Goal: Transaction & Acquisition: Download file/media

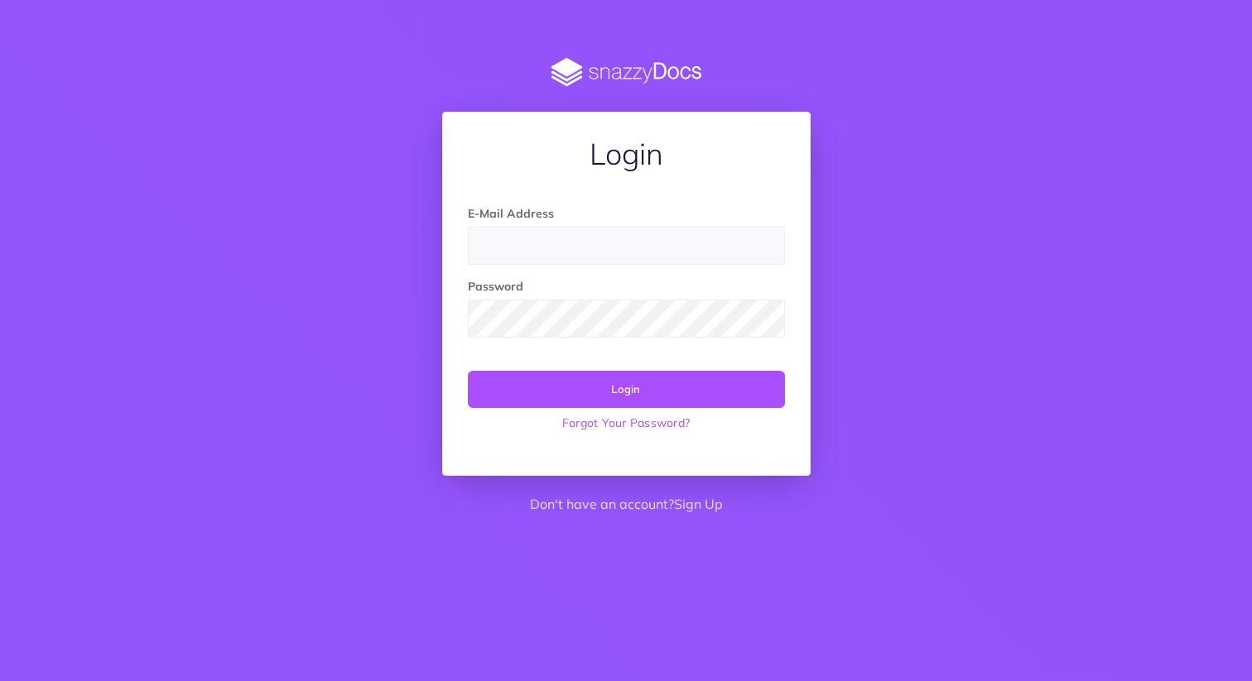
click at [577, 226] on div "E-Mail Address" at bounding box center [626, 235] width 342 height 60
click at [553, 256] on input "email" at bounding box center [626, 246] width 317 height 38
type input "[EMAIL_ADDRESS][DOMAIN_NAME]"
click at [597, 378] on button "Login" at bounding box center [626, 389] width 317 height 36
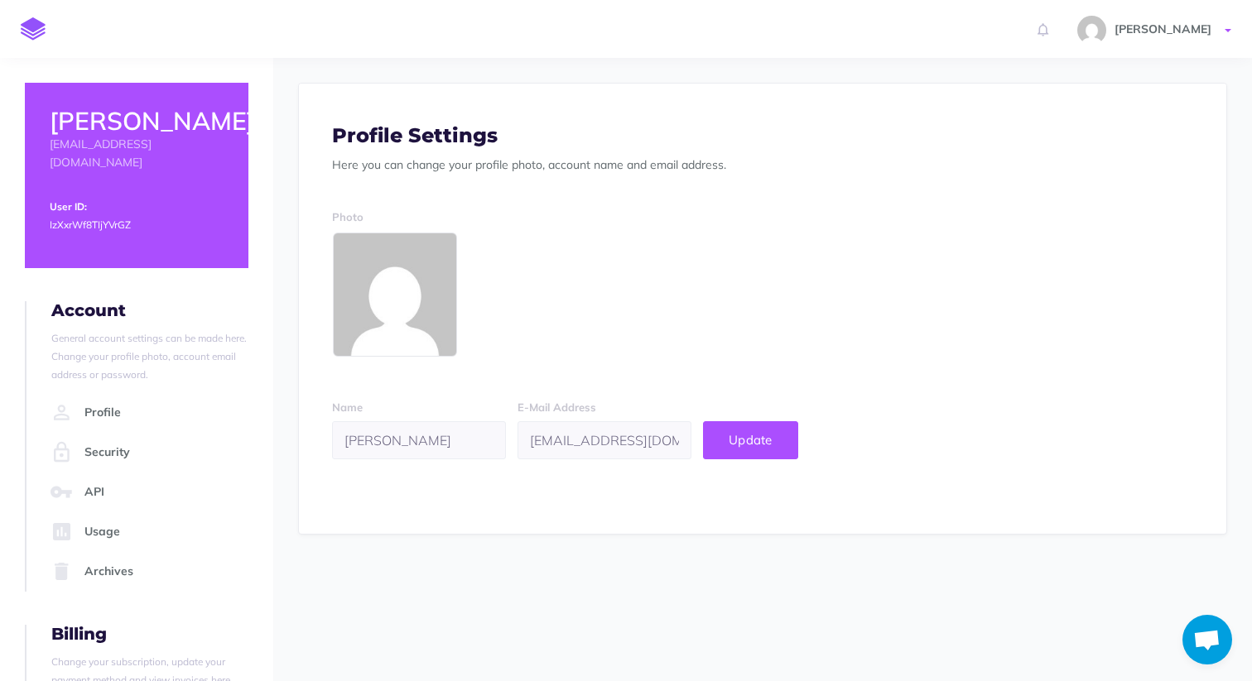
click at [1230, 29] on span at bounding box center [1228, 30] width 7 height 3
click at [1071, 99] on link "Account Settings" at bounding box center [1131, 93] width 207 height 29
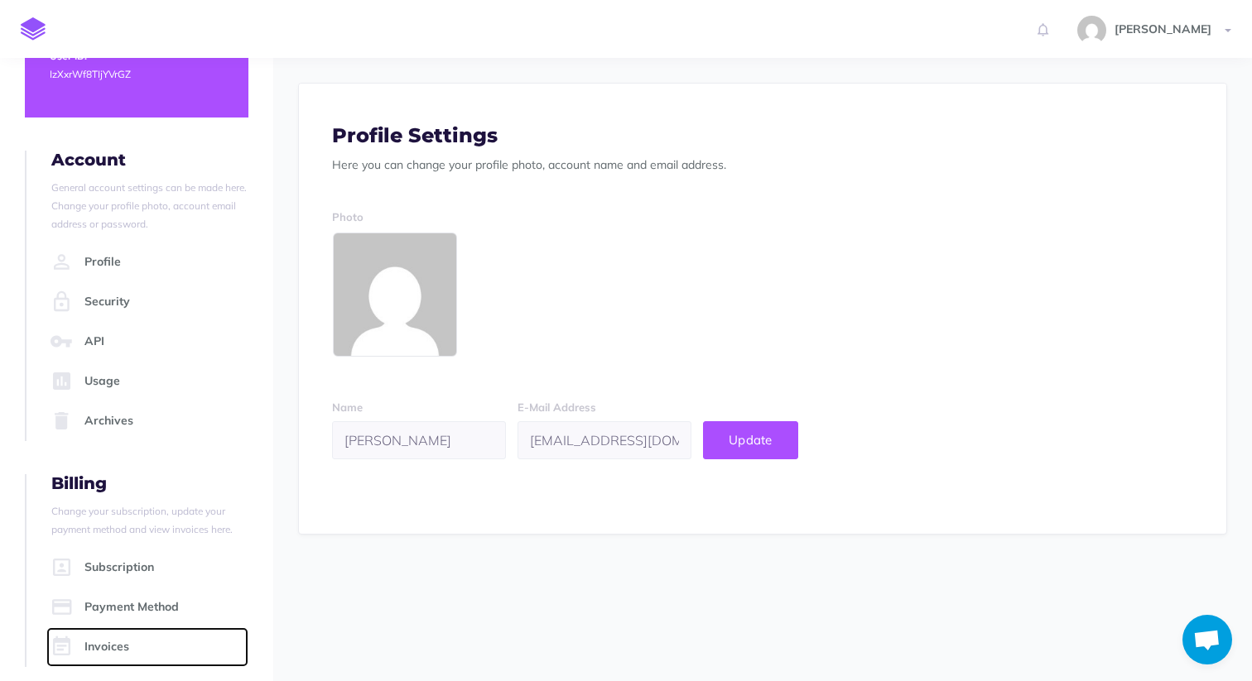
click at [103, 628] on link "Invoices" at bounding box center [147, 648] width 202 height 40
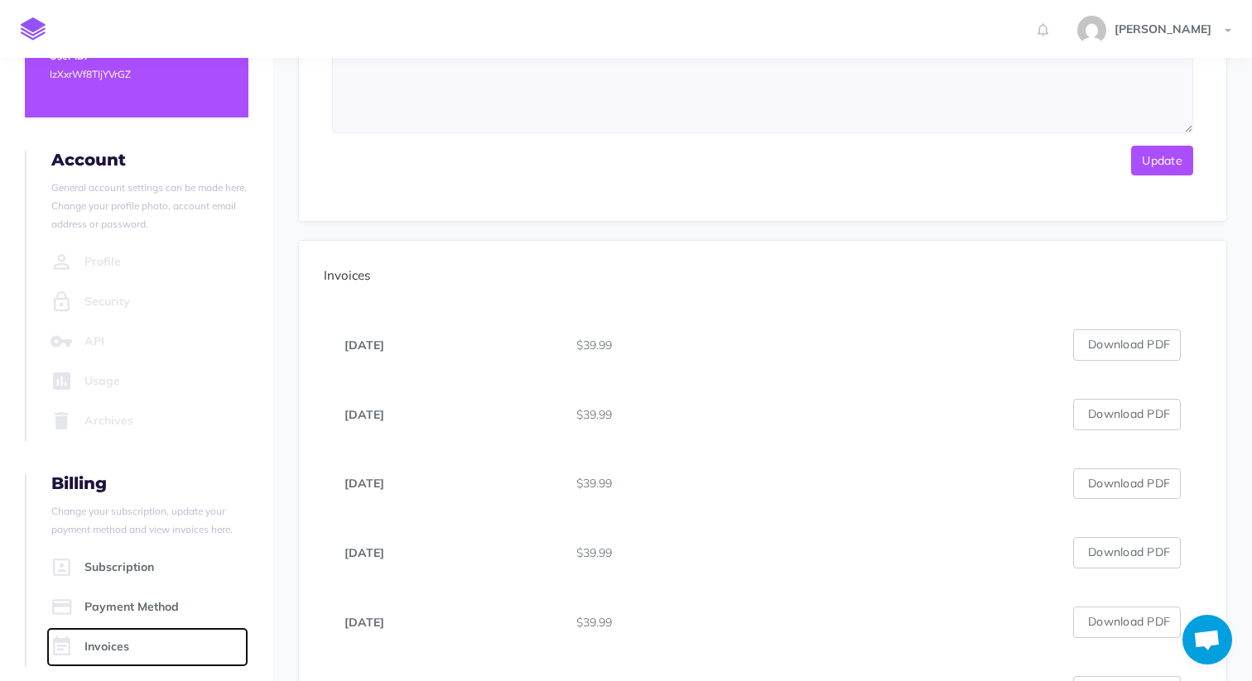
scroll to position [397, 0]
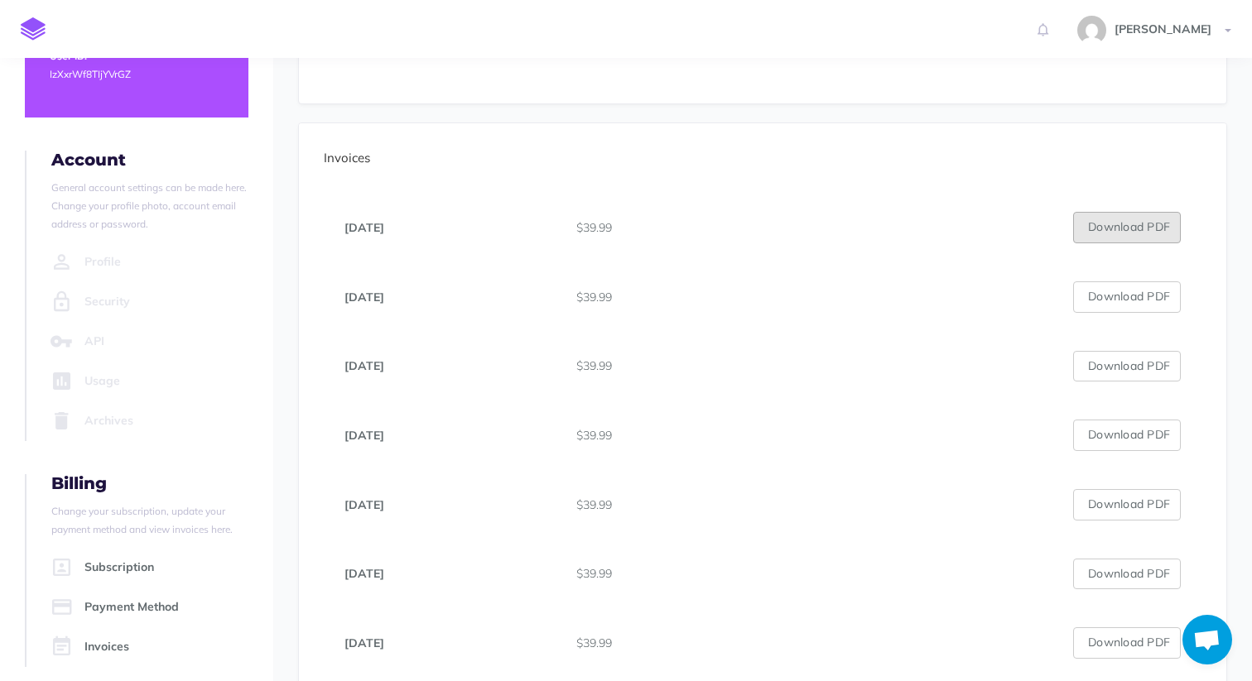
click at [1105, 221] on button "Download PDF" at bounding box center [1127, 227] width 108 height 31
click at [1125, 289] on button "Download PDF" at bounding box center [1127, 297] width 108 height 31
click at [1105, 369] on button "Download PDF" at bounding box center [1127, 366] width 108 height 31
click at [1119, 426] on button "Download PDF" at bounding box center [1127, 435] width 108 height 31
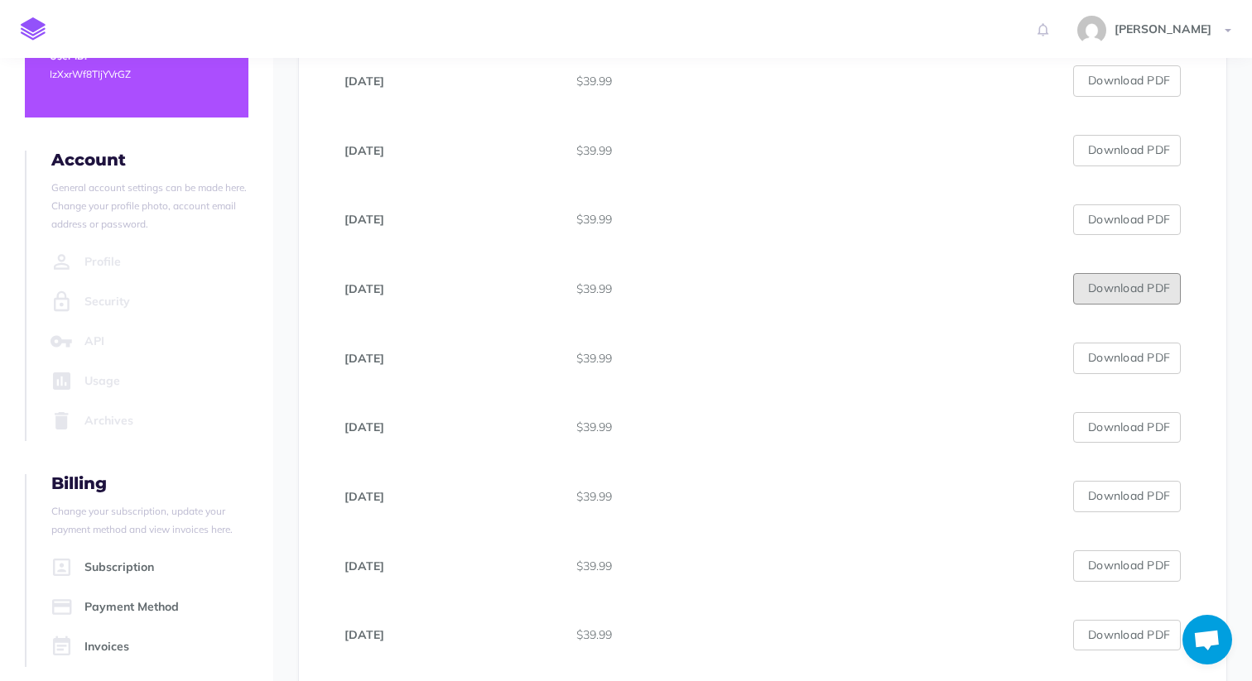
scroll to position [589, 0]
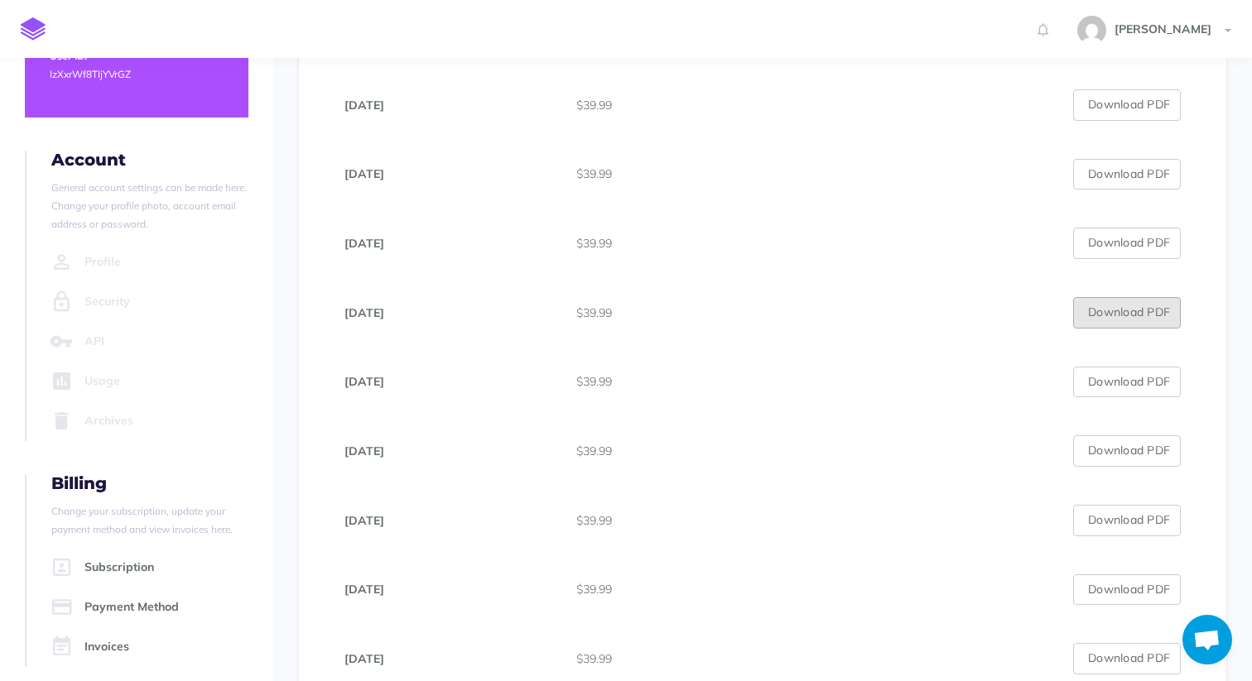
click at [1130, 314] on button "Download PDF" at bounding box center [1127, 312] width 108 height 31
click at [1124, 385] on button "Download PDF" at bounding box center [1127, 382] width 108 height 31
click at [1110, 453] on button "Download PDF" at bounding box center [1127, 451] width 108 height 31
click at [1113, 521] on button "Download PDF" at bounding box center [1127, 520] width 108 height 31
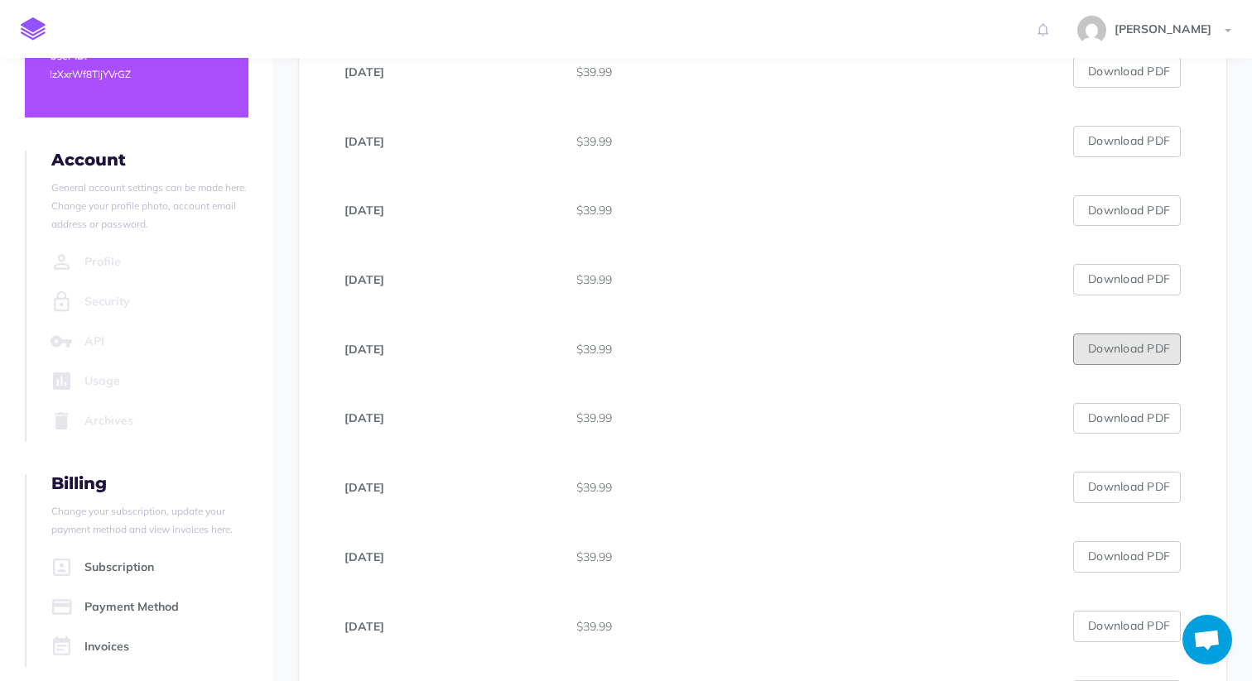
scroll to position [785, 0]
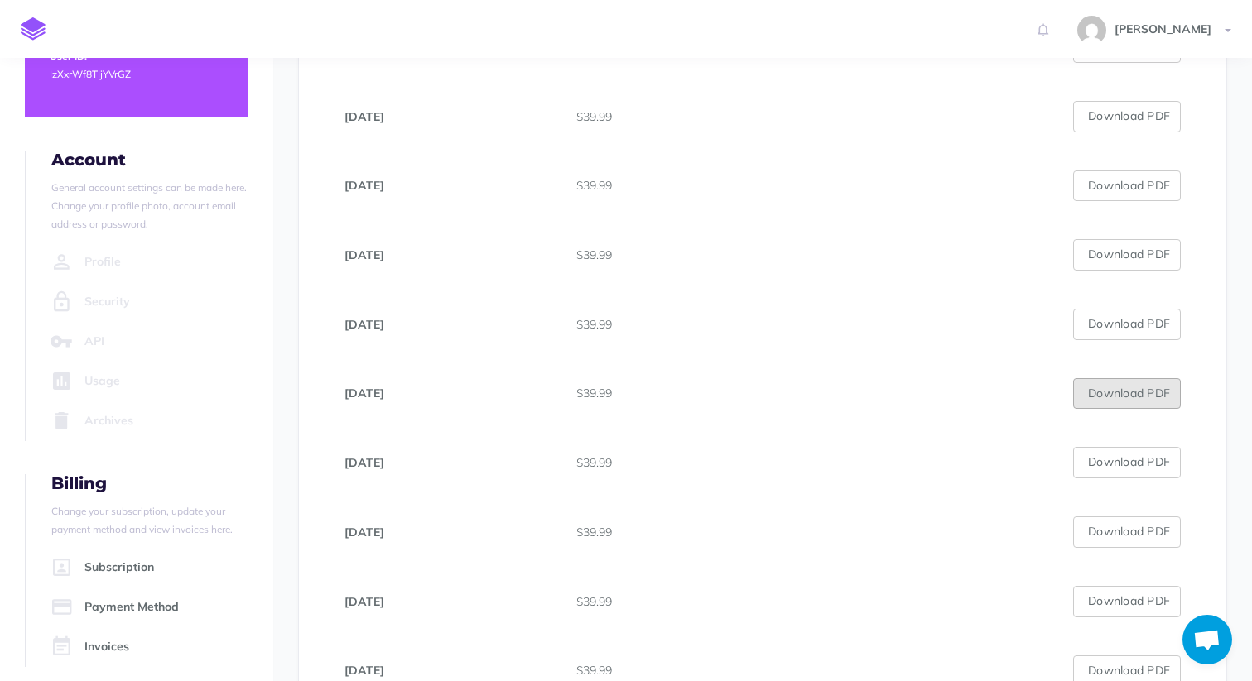
click at [1106, 394] on button "Download PDF" at bounding box center [1127, 393] width 108 height 31
click at [1102, 469] on button "Download PDF" at bounding box center [1127, 462] width 108 height 31
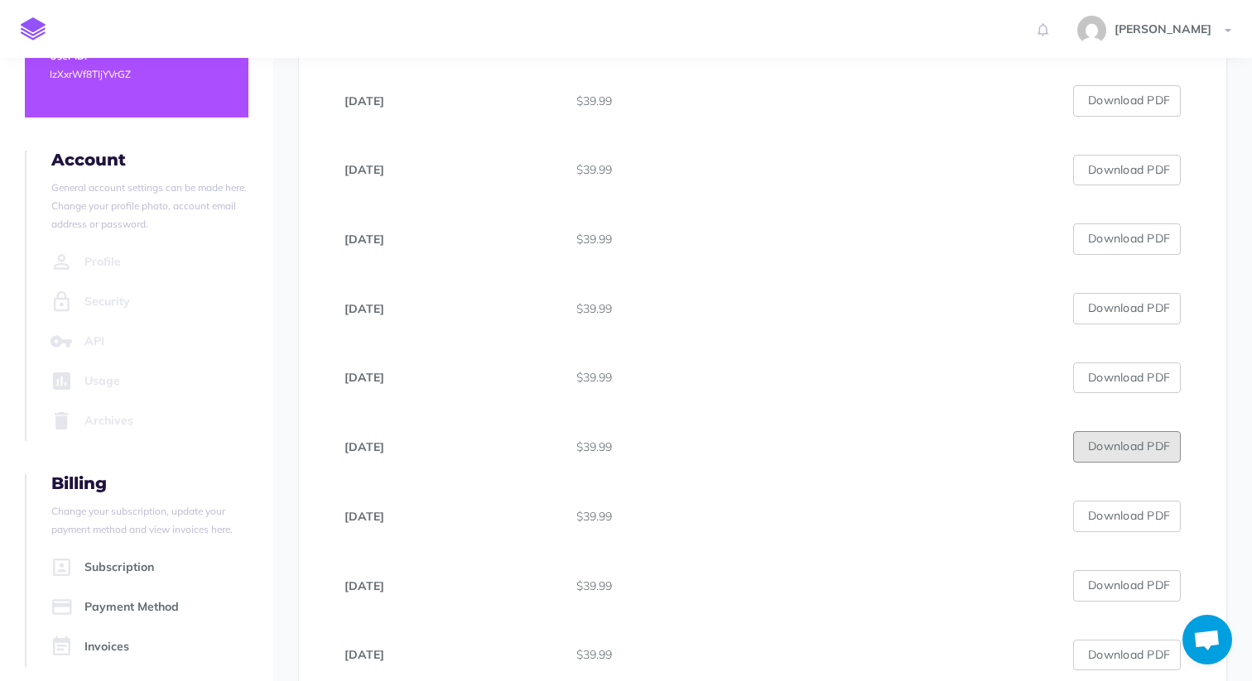
scroll to position [848, 0]
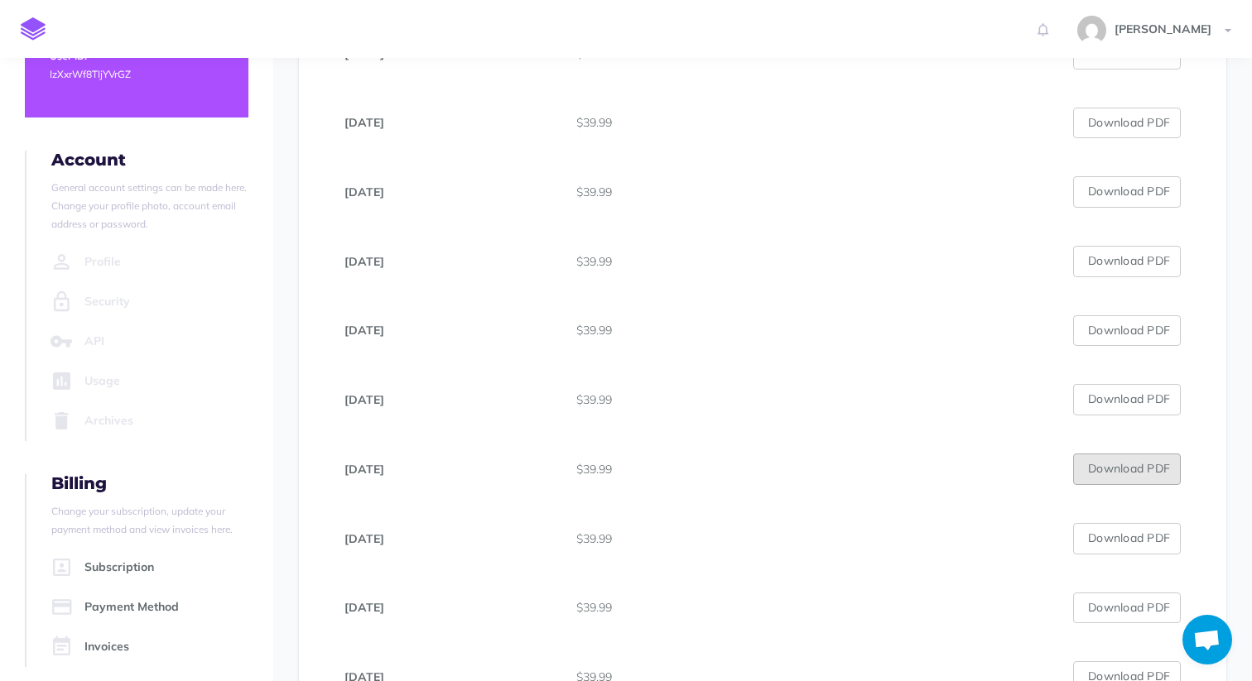
click at [1110, 461] on button "Download PDF" at bounding box center [1127, 469] width 108 height 31
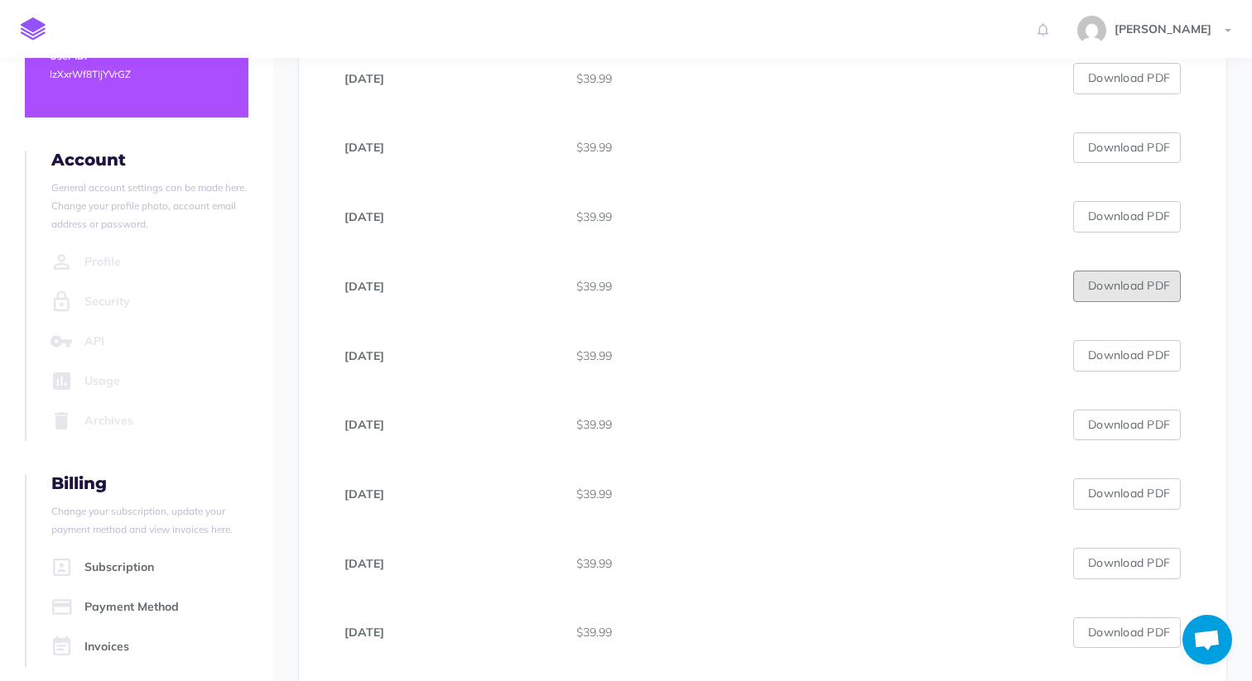
scroll to position [1055, 0]
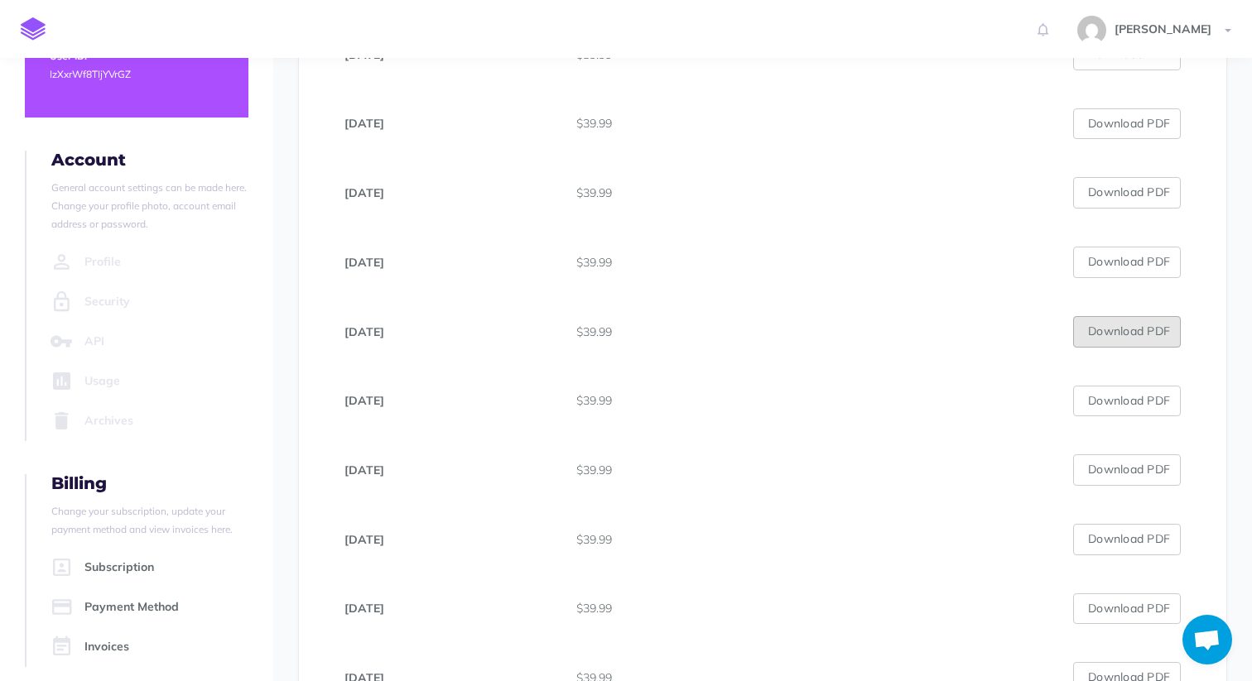
click at [1144, 333] on button "Download PDF" at bounding box center [1127, 331] width 108 height 31
click at [1126, 402] on button "Download PDF" at bounding box center [1127, 401] width 108 height 31
click at [1141, 327] on button "Download PDF" at bounding box center [1127, 331] width 108 height 31
click at [1114, 466] on button "Download PDF" at bounding box center [1127, 470] width 108 height 31
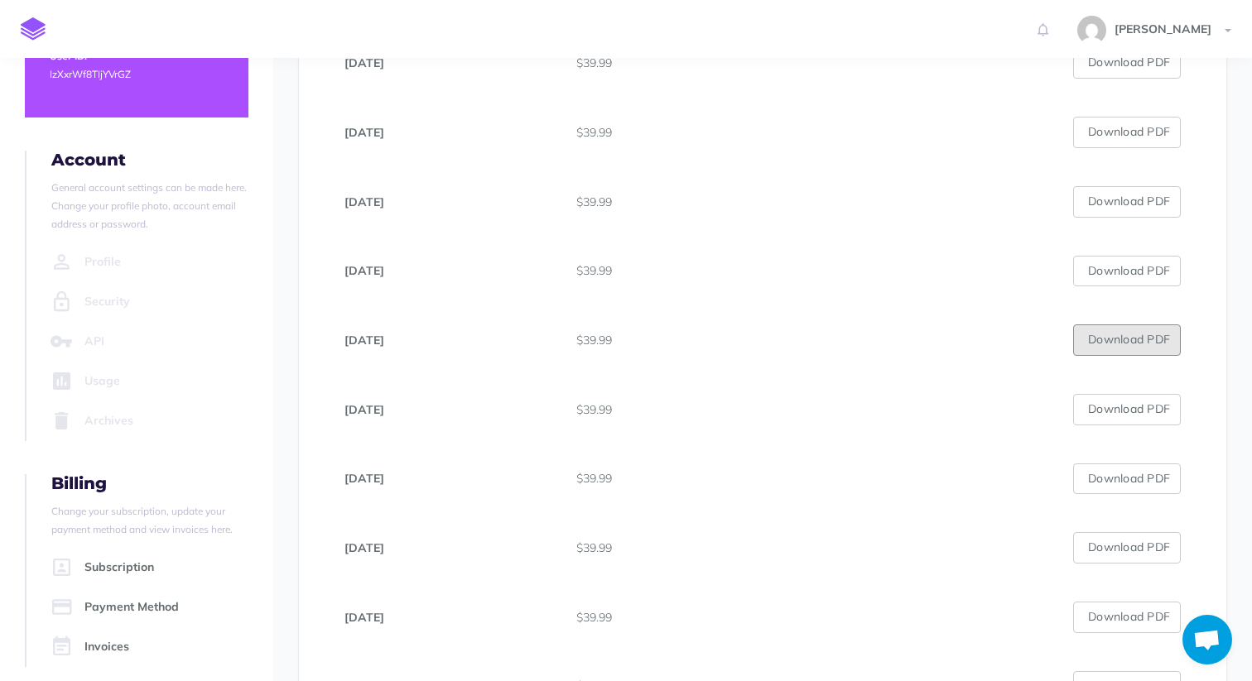
scroll to position [1204, 0]
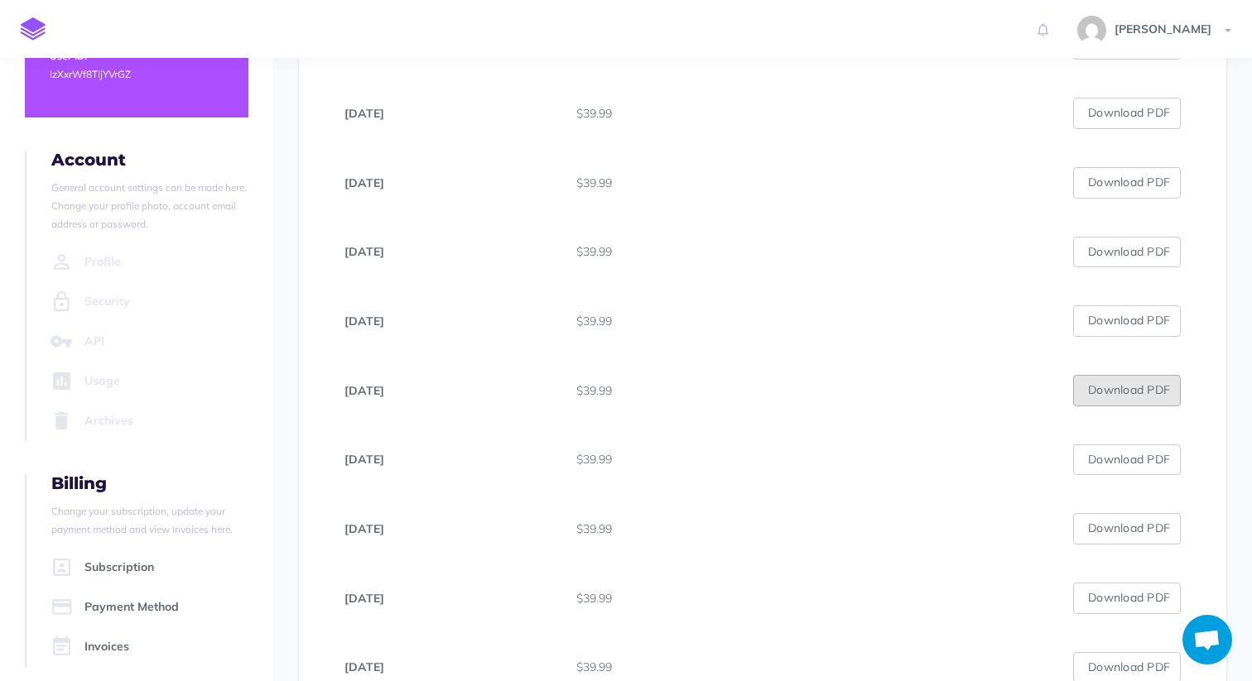
click at [1131, 392] on button "Download PDF" at bounding box center [1127, 390] width 108 height 31
click at [1119, 453] on button "Download PDF" at bounding box center [1127, 460] width 108 height 31
click at [1114, 524] on button "Download PDF" at bounding box center [1127, 528] width 108 height 31
click at [1098, 597] on button "Download PDF" at bounding box center [1127, 598] width 108 height 31
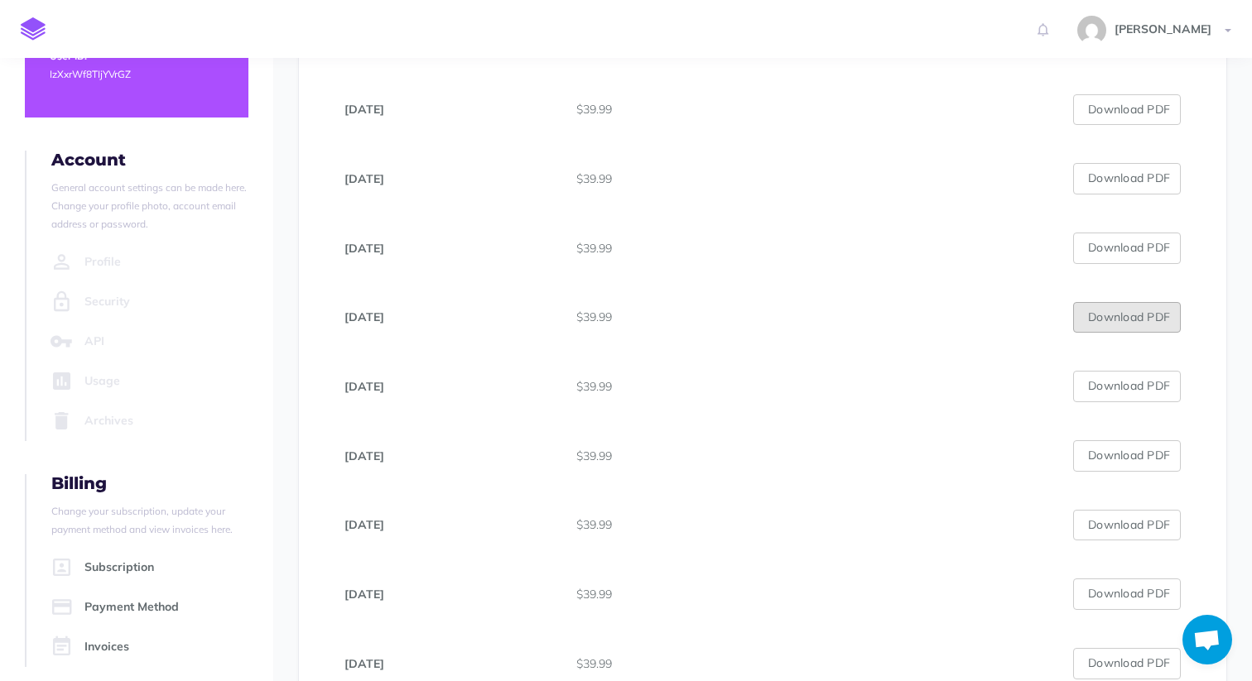
click at [1114, 325] on button "Download PDF" at bounding box center [1127, 317] width 108 height 31
click at [1123, 388] on button "Download PDF" at bounding box center [1127, 386] width 108 height 31
click at [1100, 454] on button "Download PDF" at bounding box center [1127, 455] width 108 height 31
click at [1098, 397] on button "Download PDF" at bounding box center [1127, 386] width 108 height 31
click at [1116, 317] on button "Download PDF" at bounding box center [1127, 317] width 108 height 31
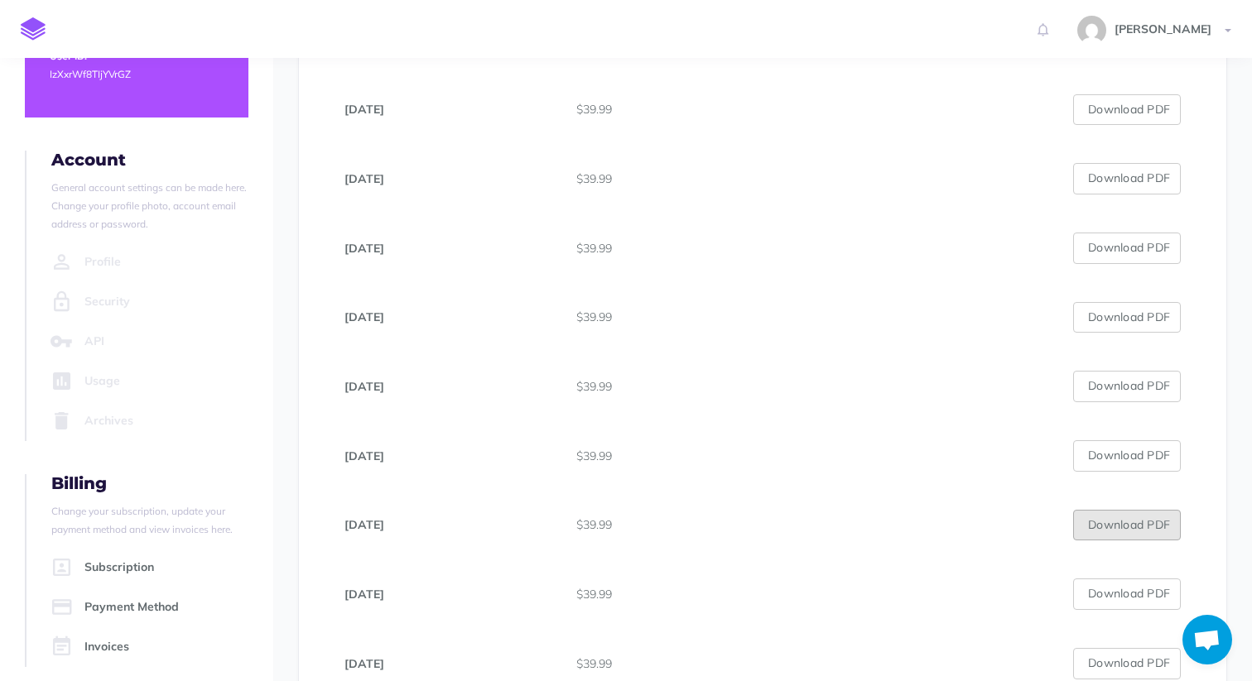
click at [1118, 527] on button "Download PDF" at bounding box center [1127, 525] width 108 height 31
click at [1118, 590] on button "Download PDF" at bounding box center [1127, 594] width 108 height 31
